Goal: Transaction & Acquisition: Subscribe to service/newsletter

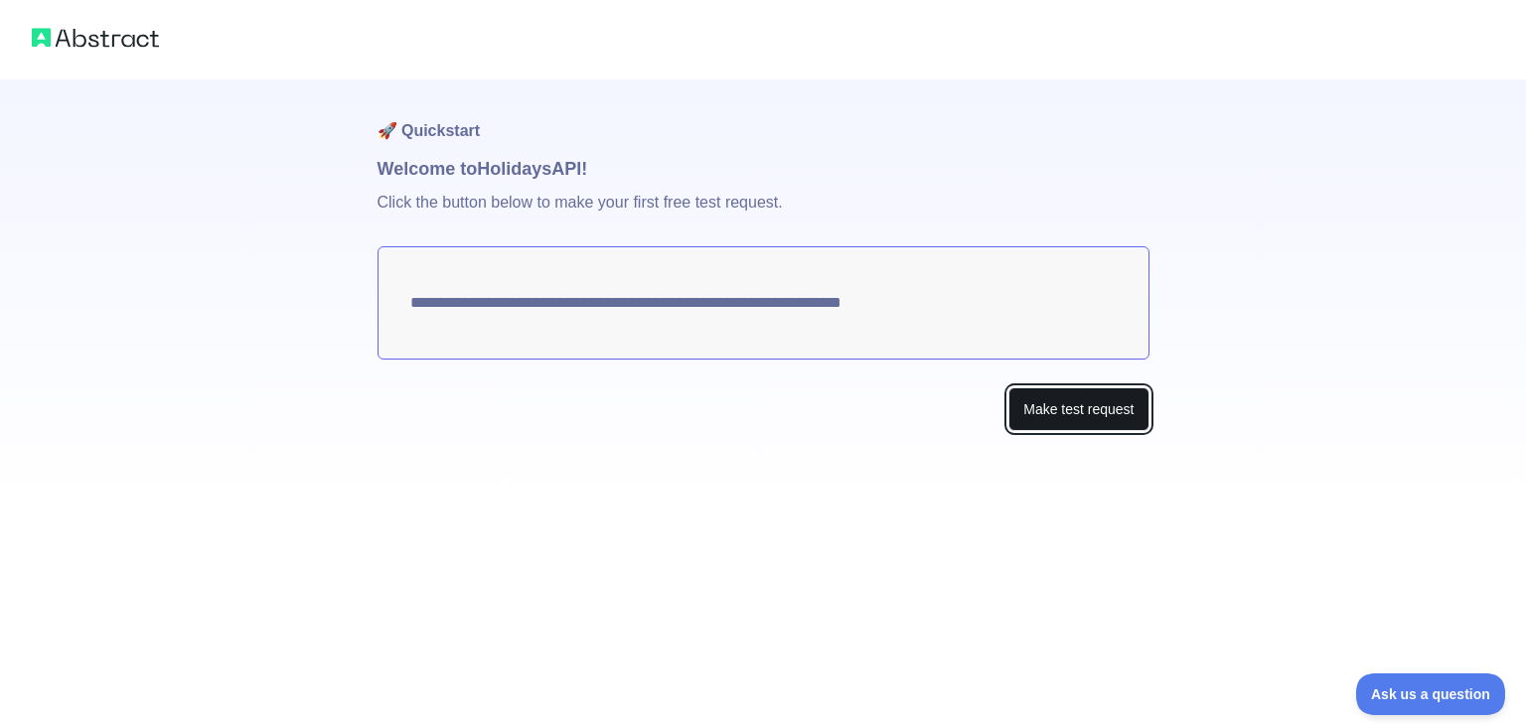
click at [1096, 412] on button "Make test request" at bounding box center [1078, 409] width 140 height 45
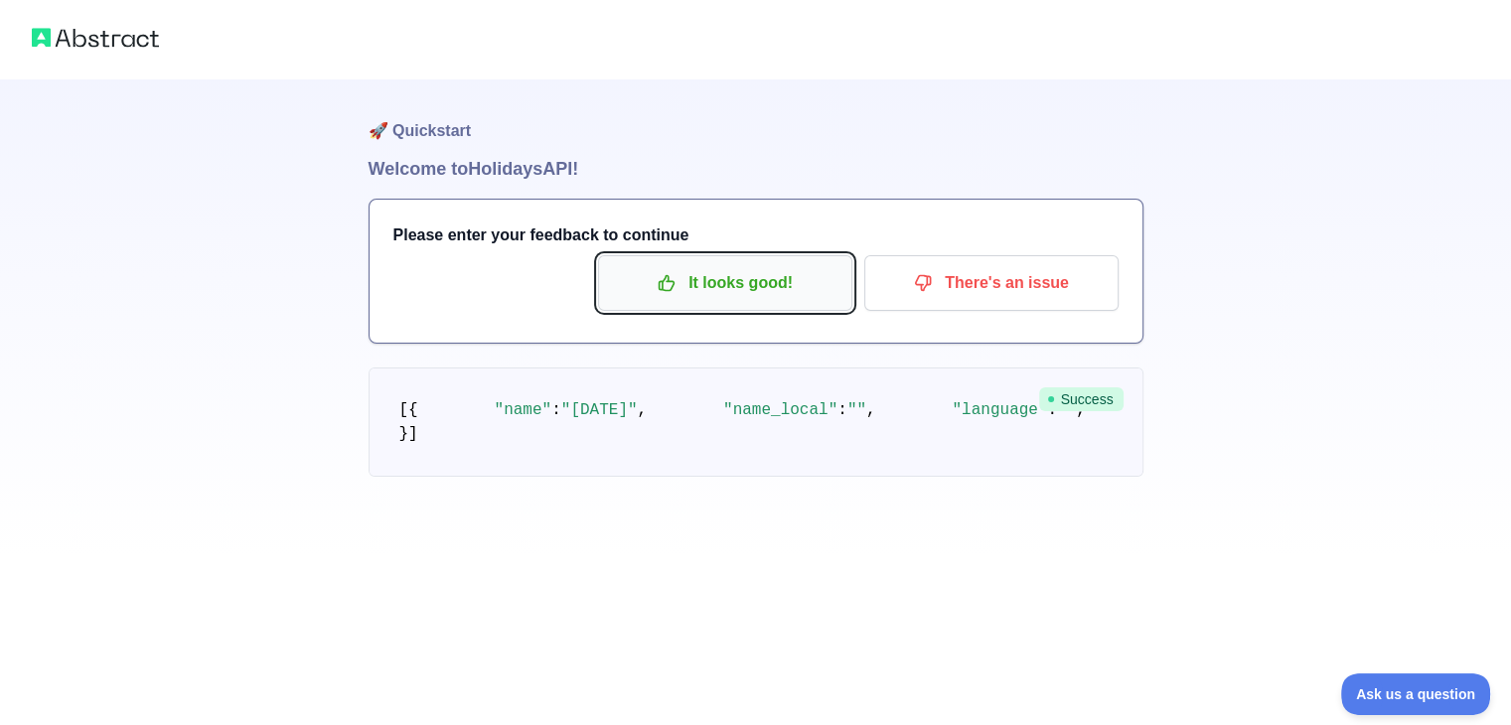
click at [783, 285] on p "It looks good!" at bounding box center [725, 283] width 224 height 34
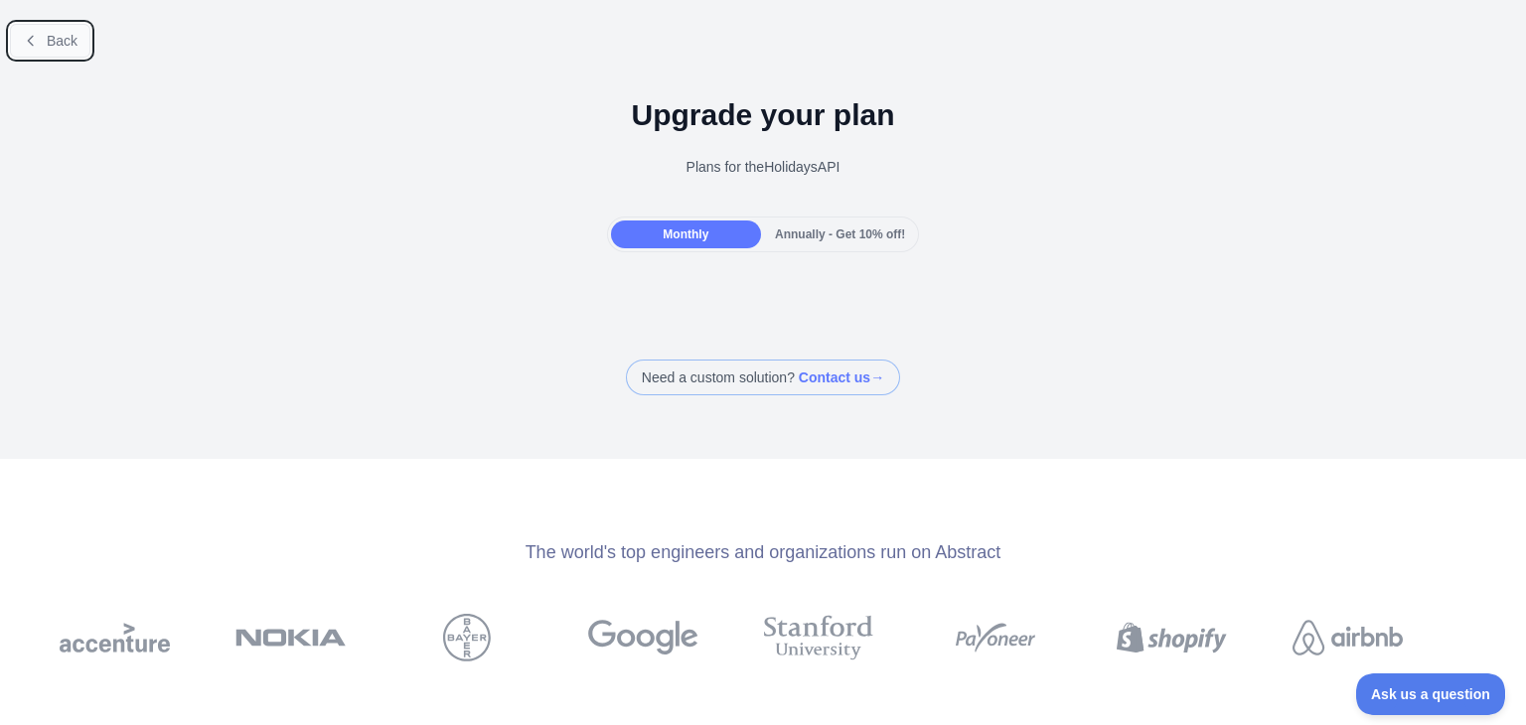
click at [68, 48] on span "Back" at bounding box center [62, 41] width 31 height 16
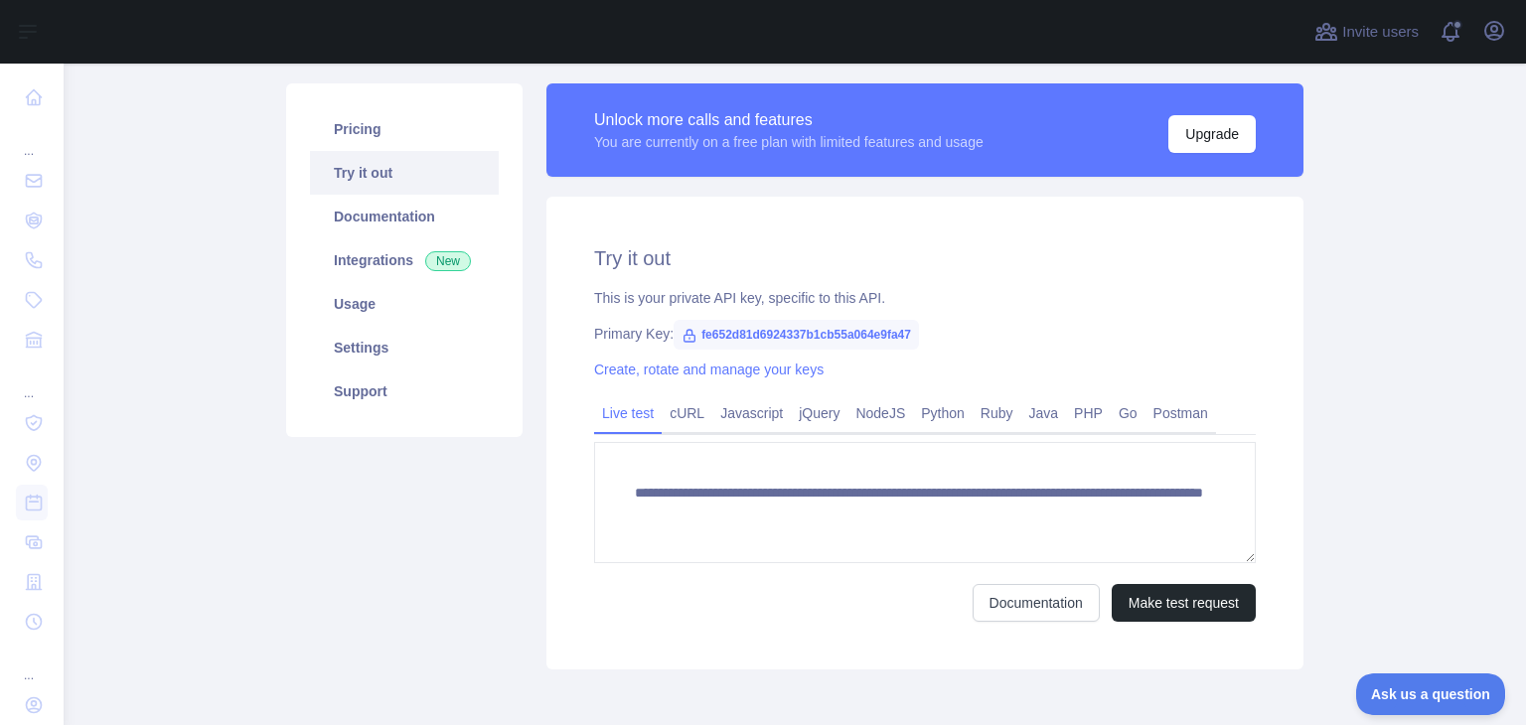
scroll to position [167, 0]
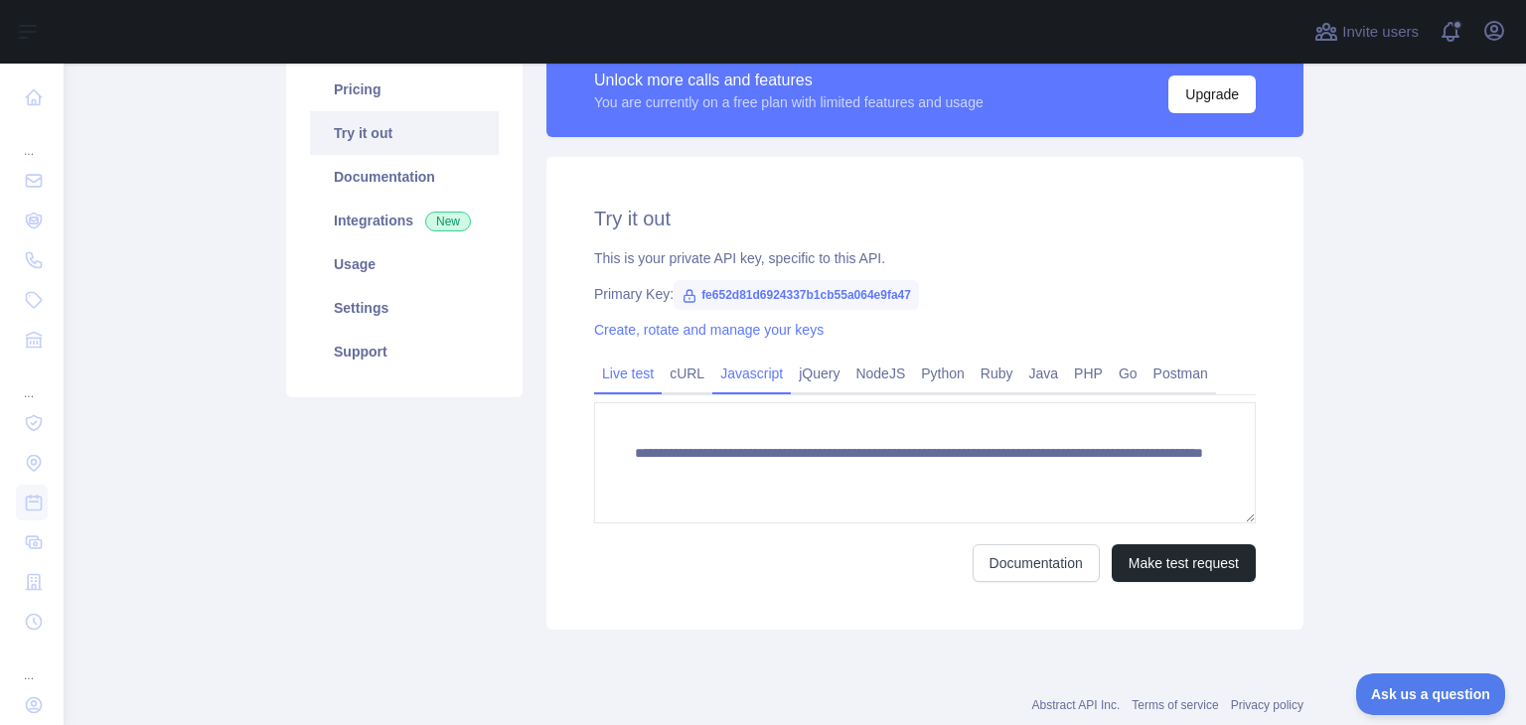
click at [730, 376] on link "Javascript" at bounding box center [751, 374] width 78 height 32
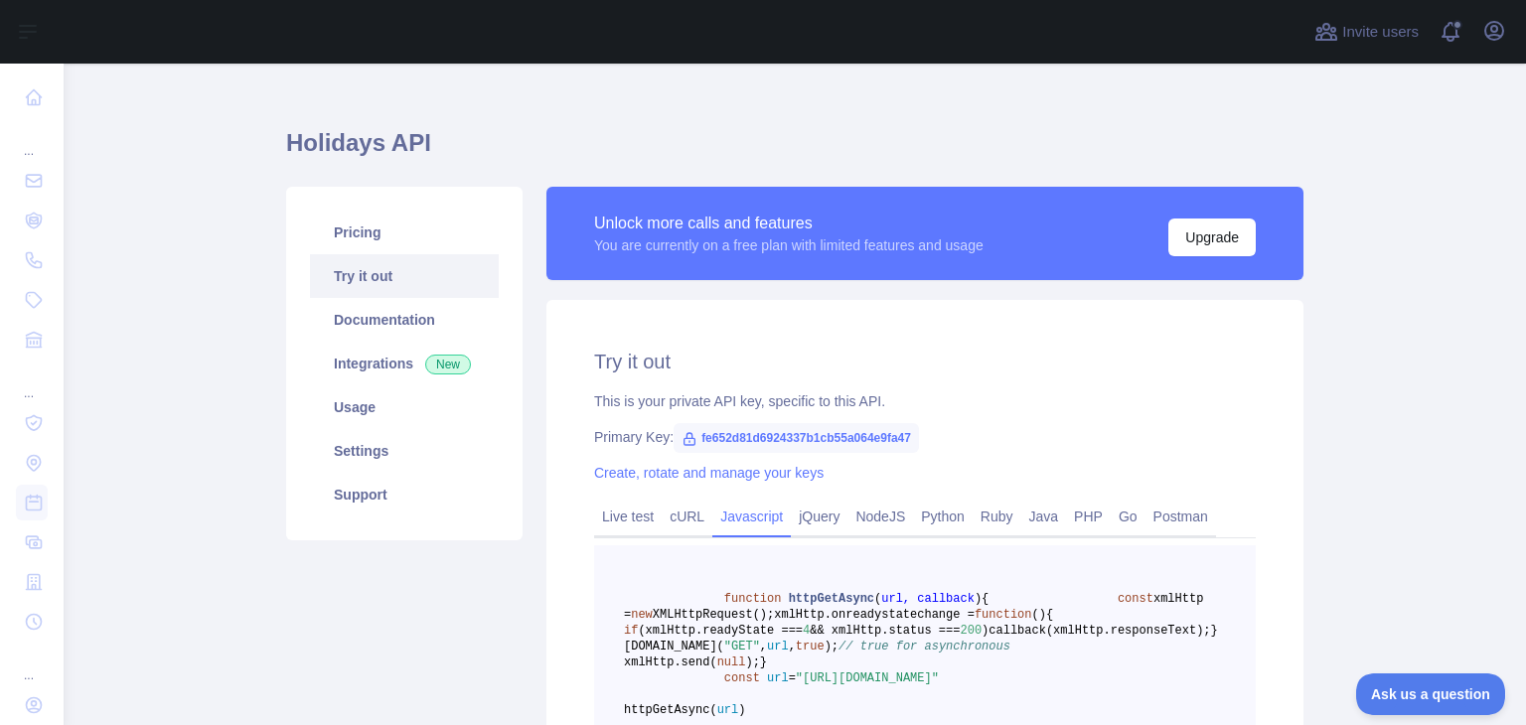
scroll to position [0, 0]
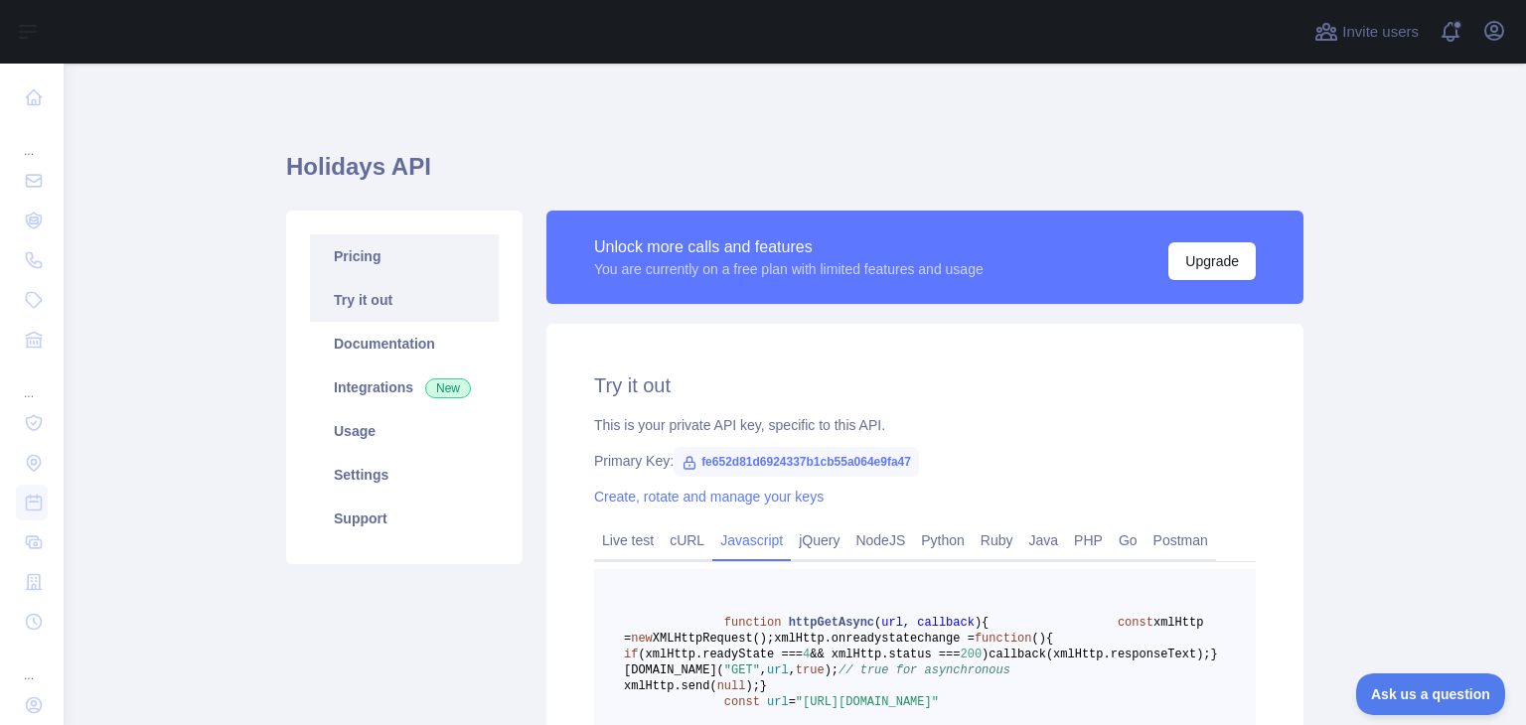
click at [350, 255] on link "Pricing" at bounding box center [404, 256] width 189 height 44
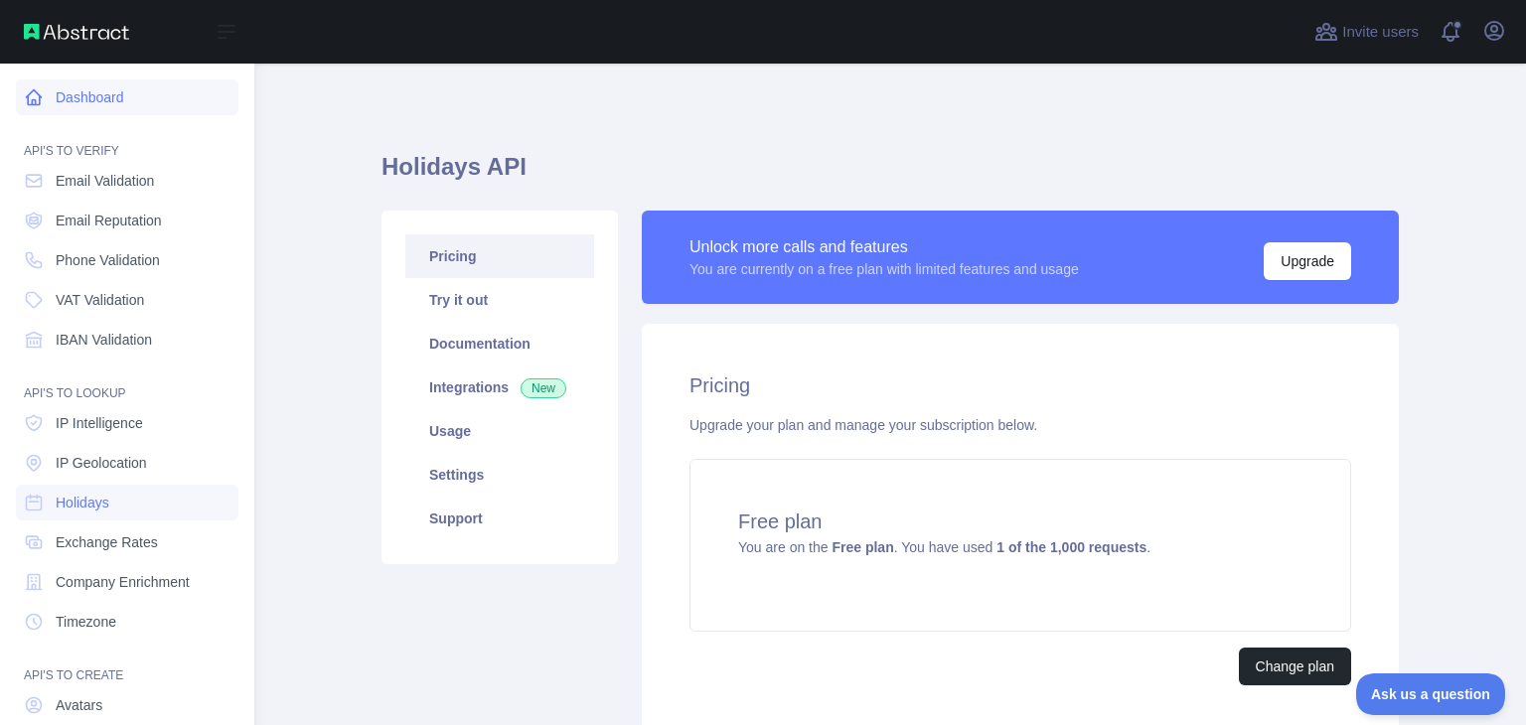
click at [47, 100] on link "Dashboard" at bounding box center [127, 97] width 223 height 36
